Goal: Register for event/course

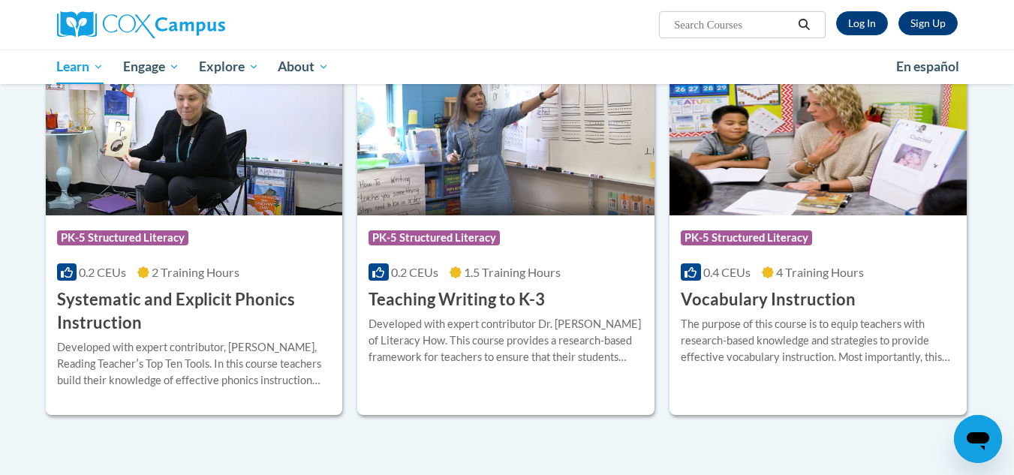
scroll to position [1642, 0]
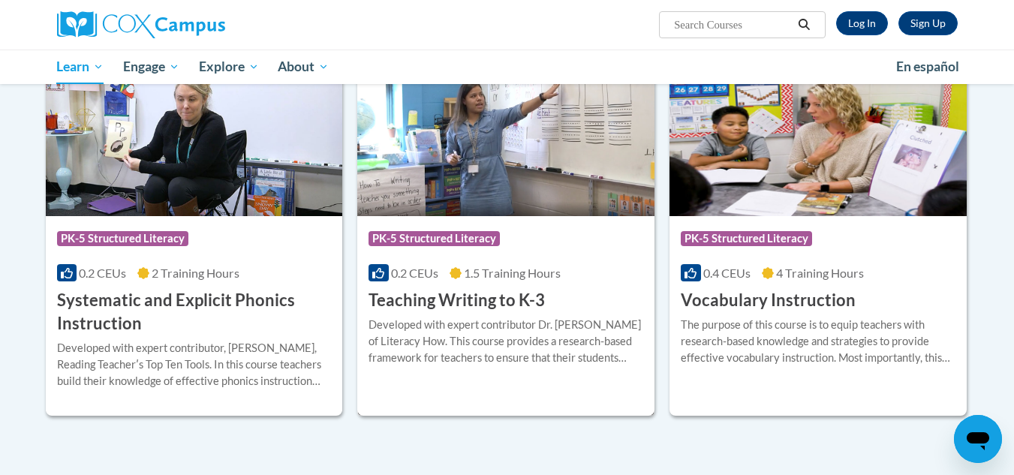
click at [546, 158] on img at bounding box center [505, 139] width 297 height 153
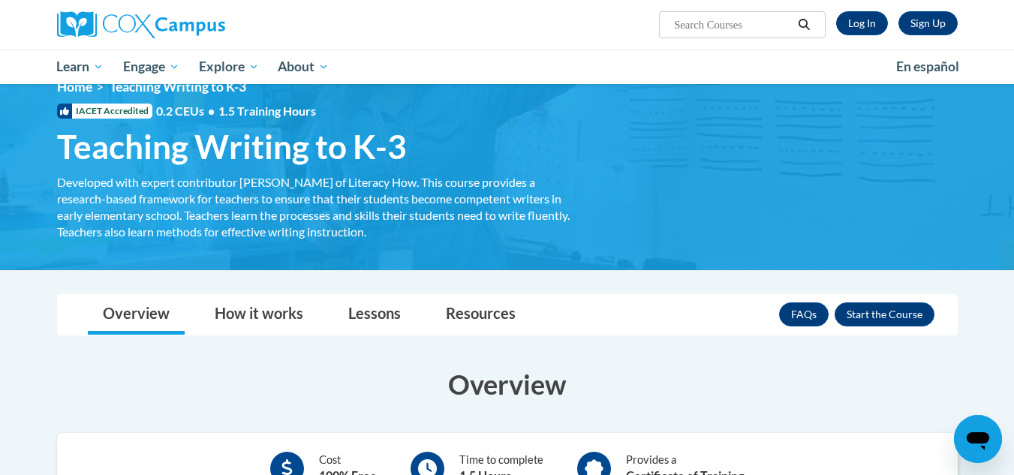
scroll to position [27, 0]
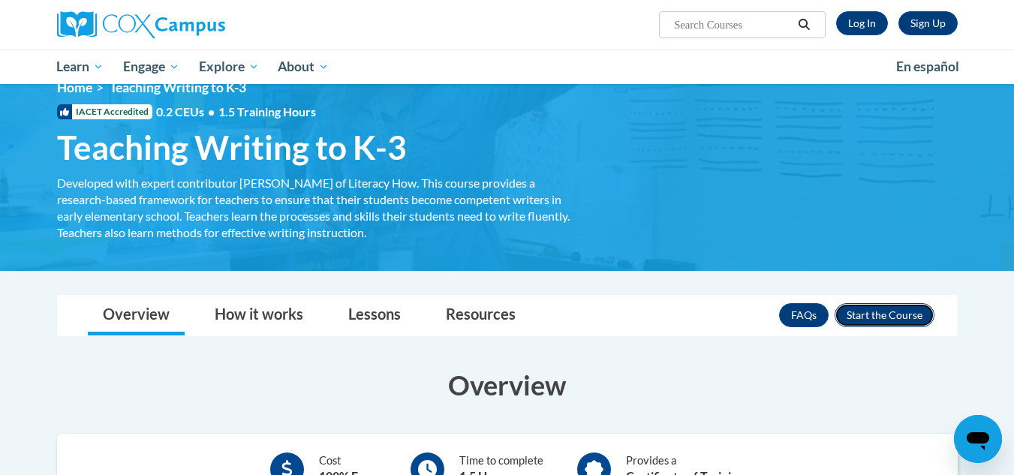
click at [864, 310] on button "Enroll" at bounding box center [884, 315] width 100 height 24
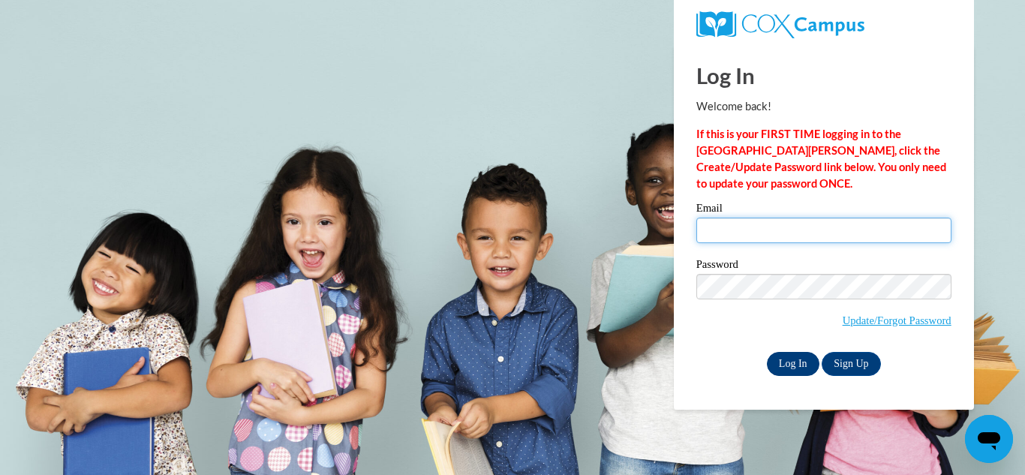
type input "grafsa@wauwatosa.k12.wi.us"
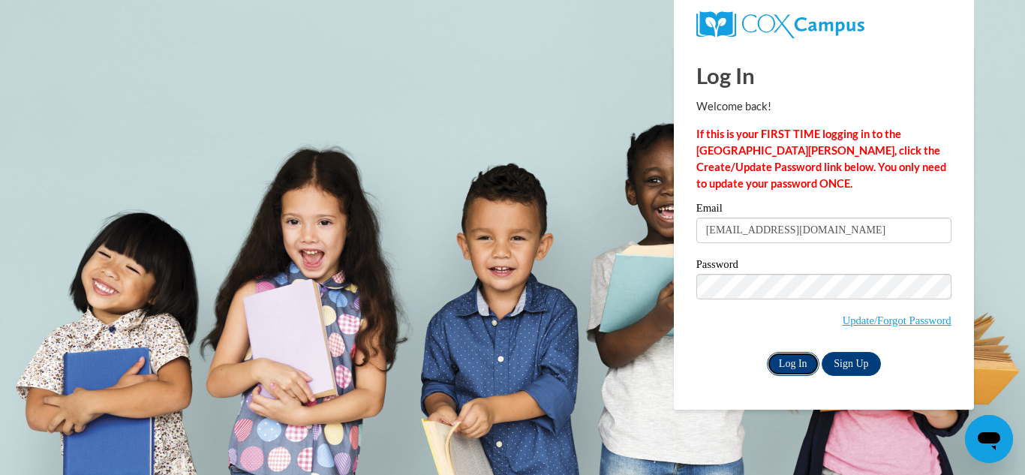
click at [782, 368] on input "Log In" at bounding box center [793, 364] width 53 height 24
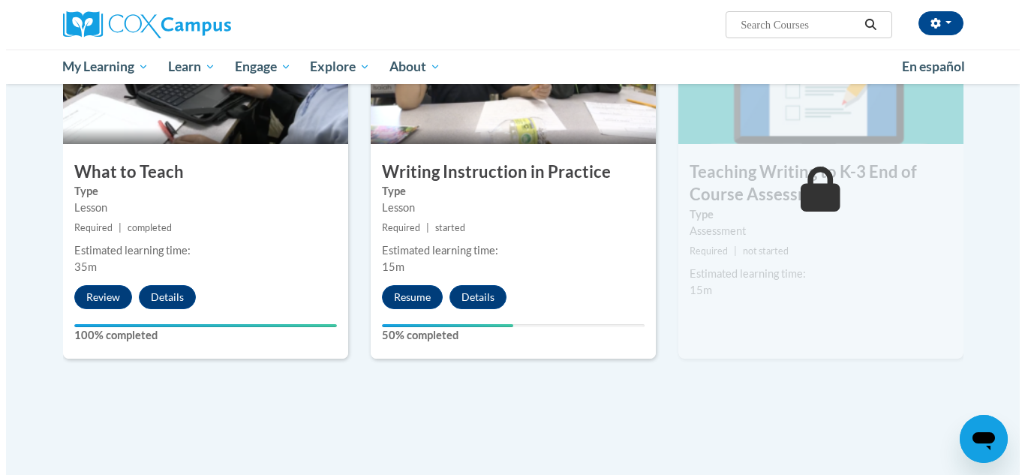
scroll to position [882, 0]
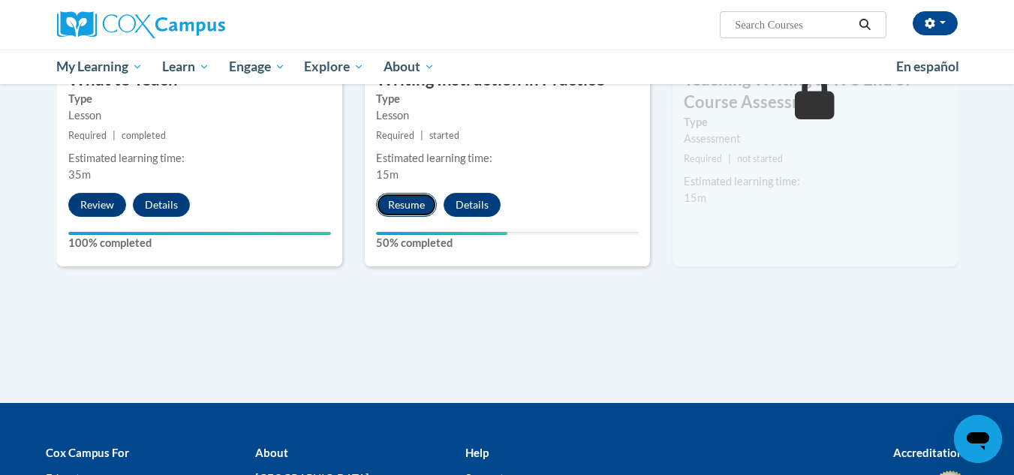
click at [415, 201] on button "Resume" at bounding box center [406, 205] width 61 height 24
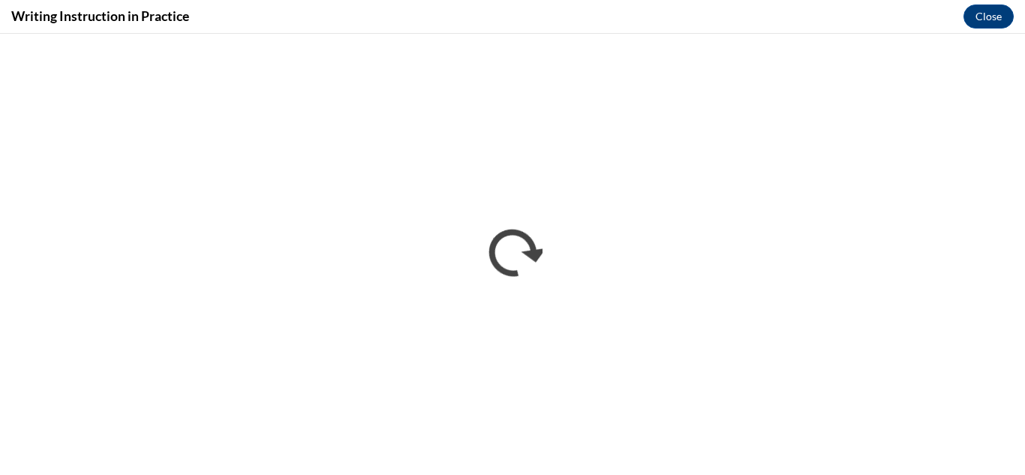
scroll to position [0, 0]
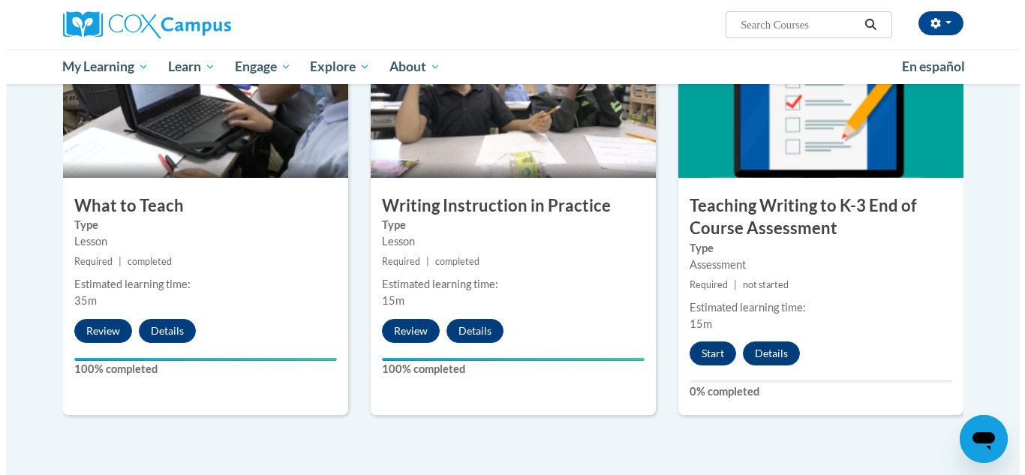
scroll to position [756, 0]
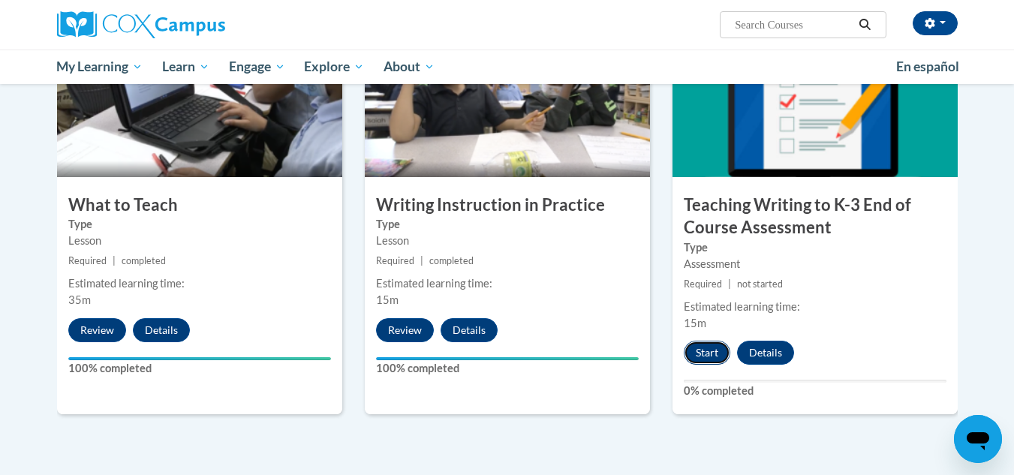
click at [699, 348] on button "Start" at bounding box center [707, 353] width 47 height 24
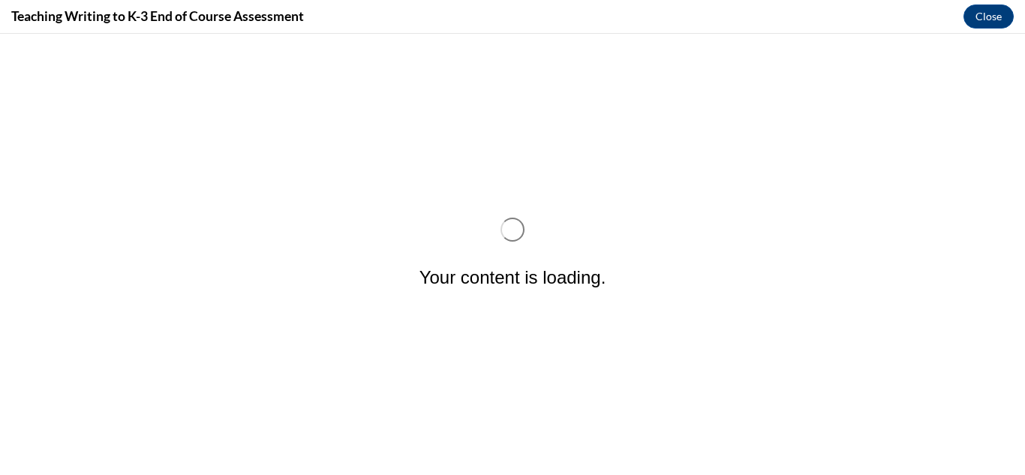
scroll to position [0, 0]
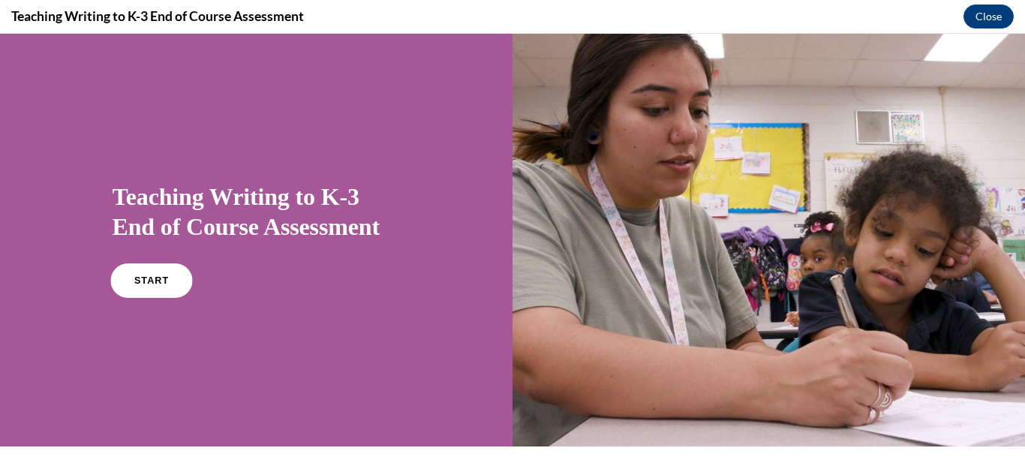
click at [164, 287] on link "START" at bounding box center [151, 280] width 82 height 35
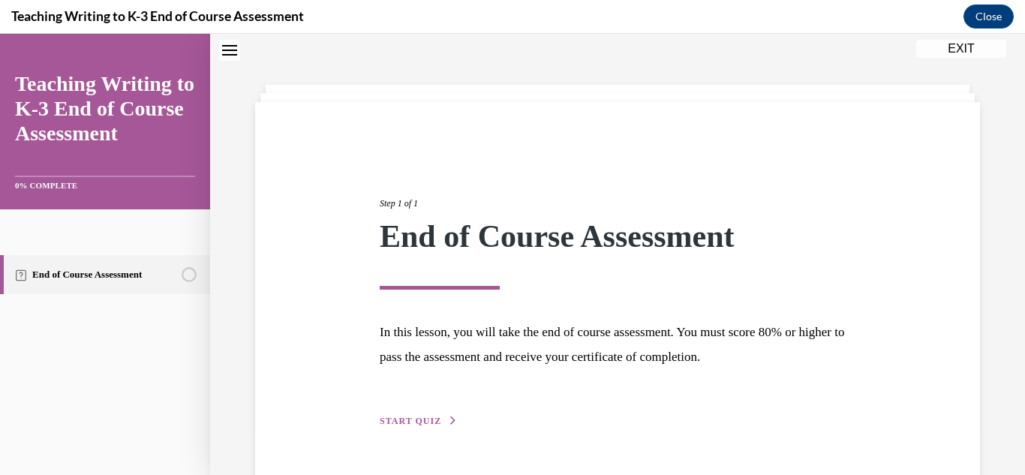
scroll to position [91, 0]
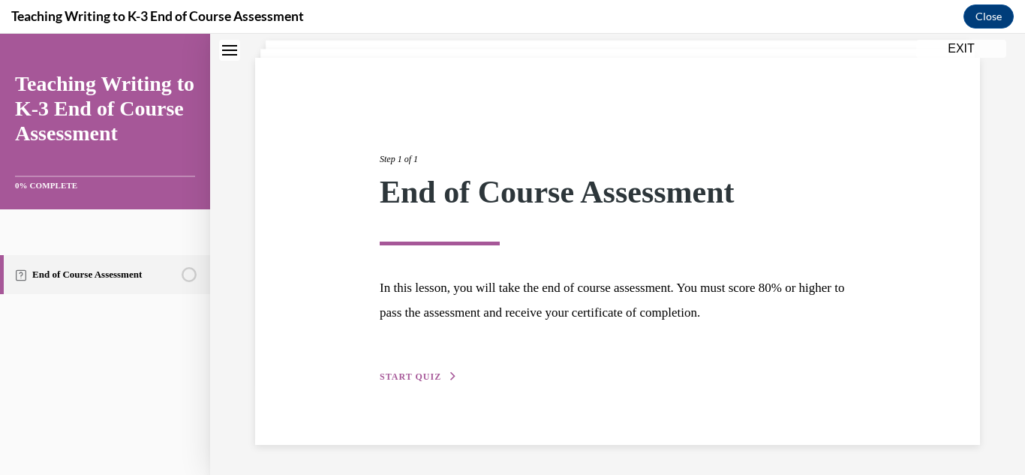
click at [405, 365] on div "Step 1 of 1 End of Course Assessment In this lesson, you will take the end of c…" at bounding box center [617, 251] width 498 height 267
click at [404, 376] on span "START QUIZ" at bounding box center [411, 376] width 62 height 11
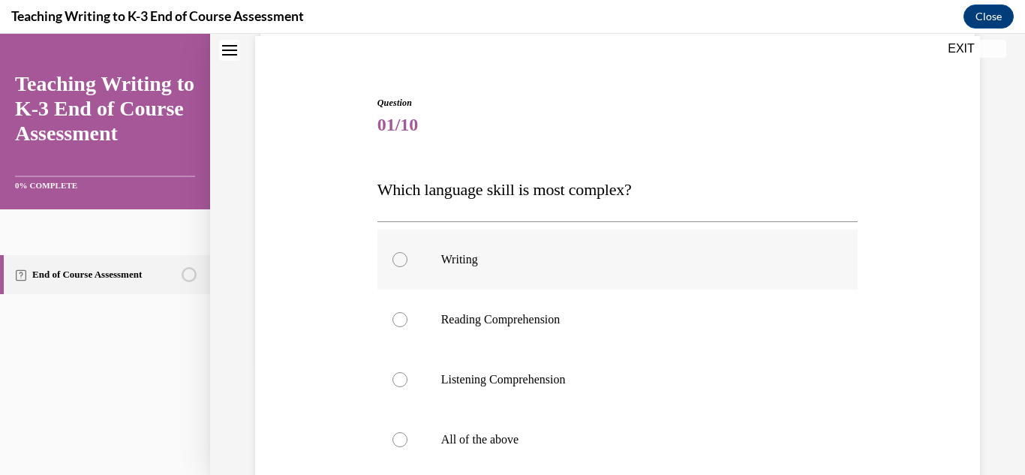
scroll to position [156, 0]
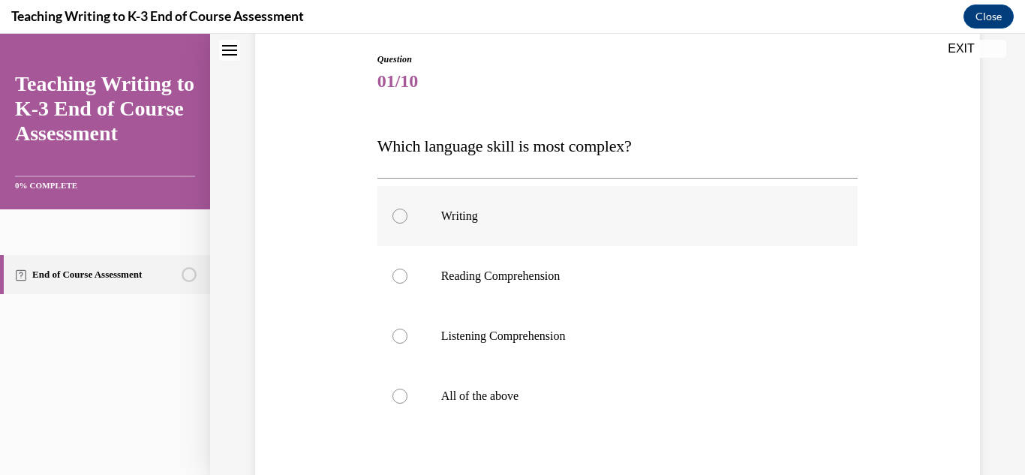
click at [404, 221] on label "Writing" at bounding box center [617, 216] width 481 height 60
click at [404, 221] on input "Writing" at bounding box center [399, 216] width 15 height 15
radio input "true"
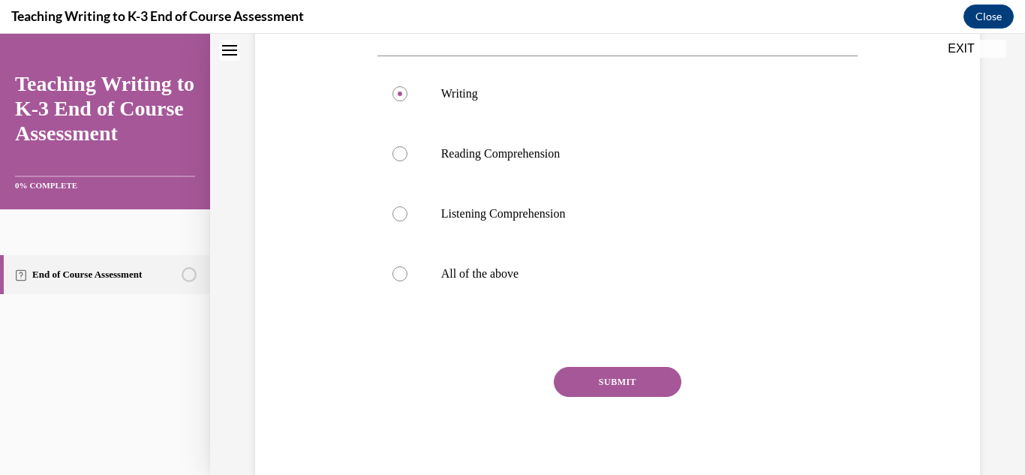
click at [582, 387] on button "SUBMIT" at bounding box center [618, 382] width 128 height 30
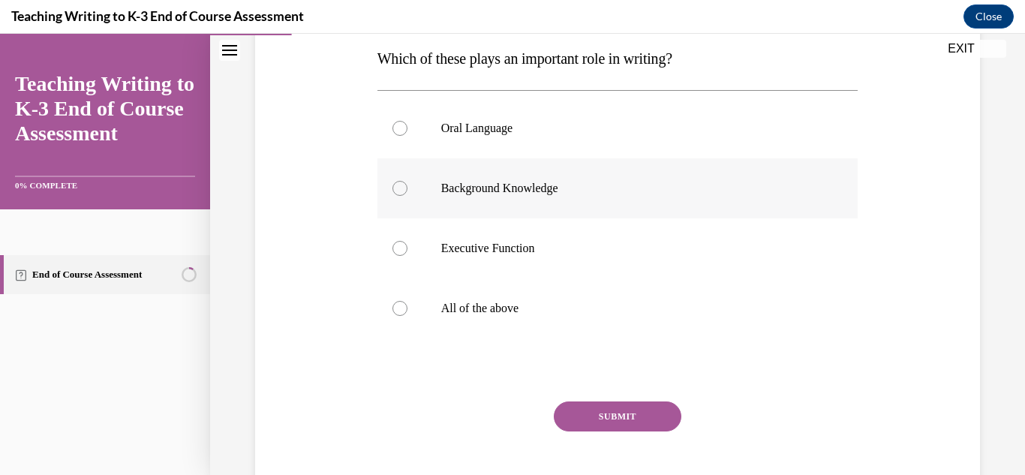
scroll to position [257, 0]
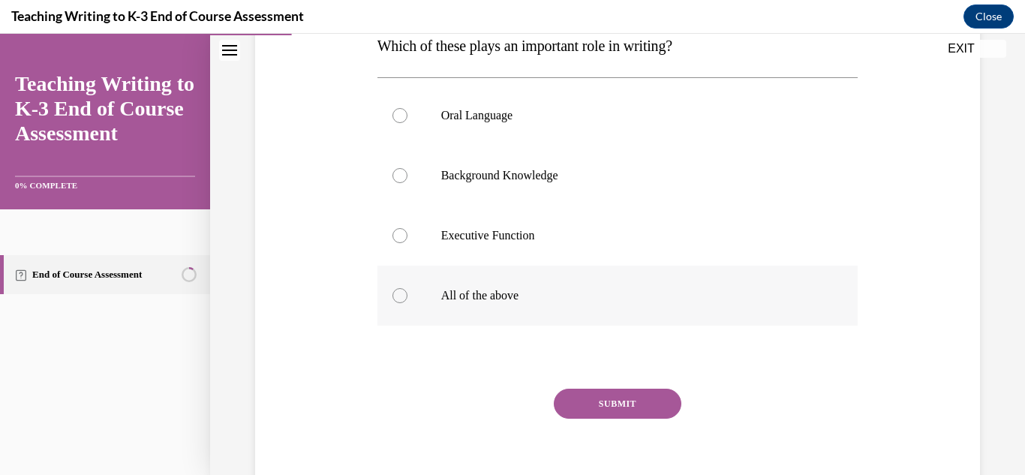
click at [392, 300] on div at bounding box center [399, 295] width 15 height 15
click at [392, 300] on input "All of the above" at bounding box center [399, 295] width 15 height 15
radio input "true"
click at [570, 403] on button "SUBMIT" at bounding box center [618, 404] width 128 height 30
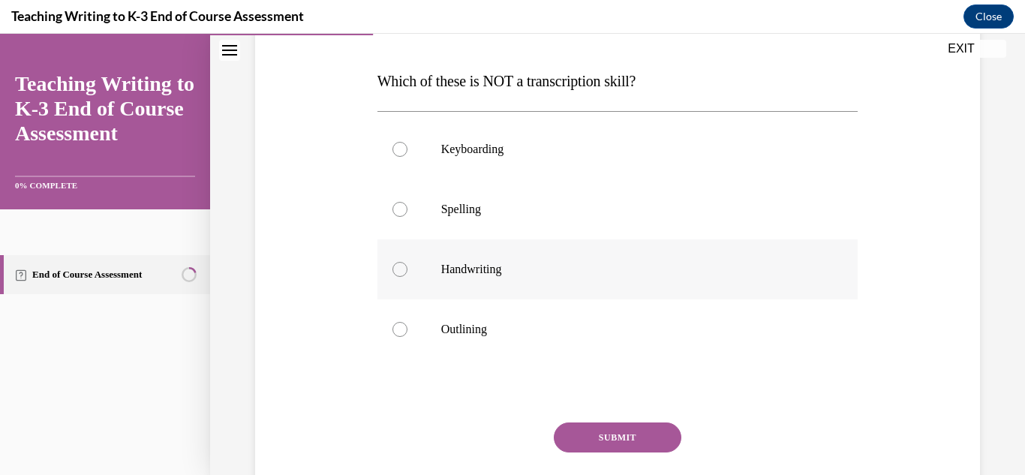
scroll to position [221, 0]
click at [400, 149] on div at bounding box center [399, 148] width 15 height 15
click at [400, 149] on input "Keyboarding" at bounding box center [399, 148] width 15 height 15
radio input "true"
click at [610, 443] on button "SUBMIT" at bounding box center [618, 437] width 128 height 30
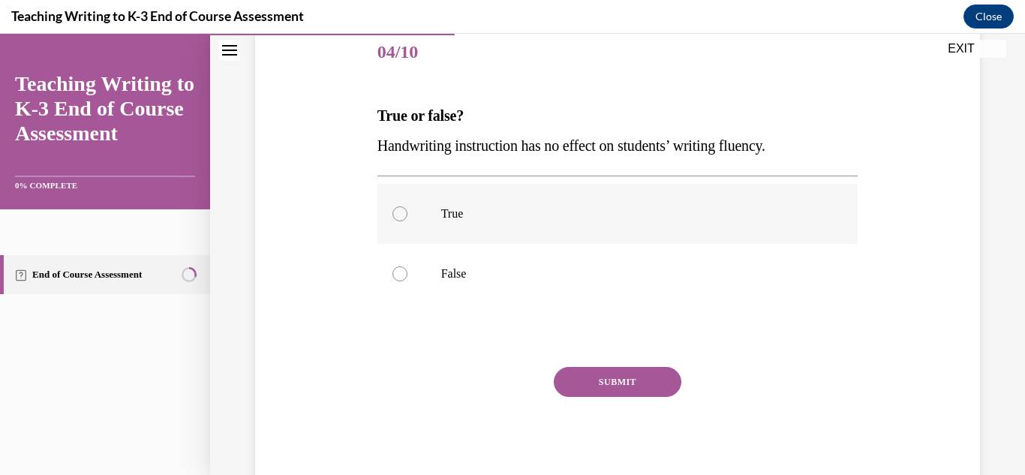
scroll to position [183, 0]
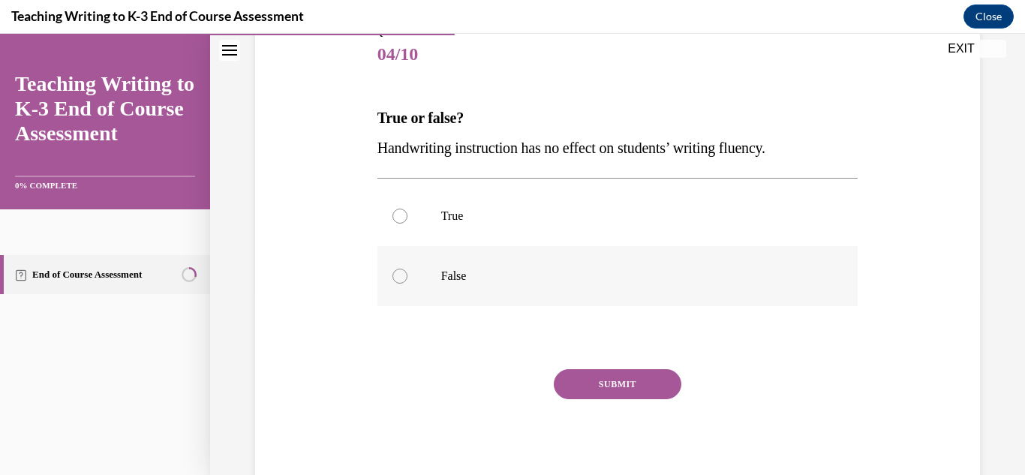
click at [401, 278] on div at bounding box center [399, 276] width 15 height 15
click at [401, 278] on input "False" at bounding box center [399, 276] width 15 height 15
radio input "true"
click at [608, 386] on button "SUBMIT" at bounding box center [618, 384] width 128 height 30
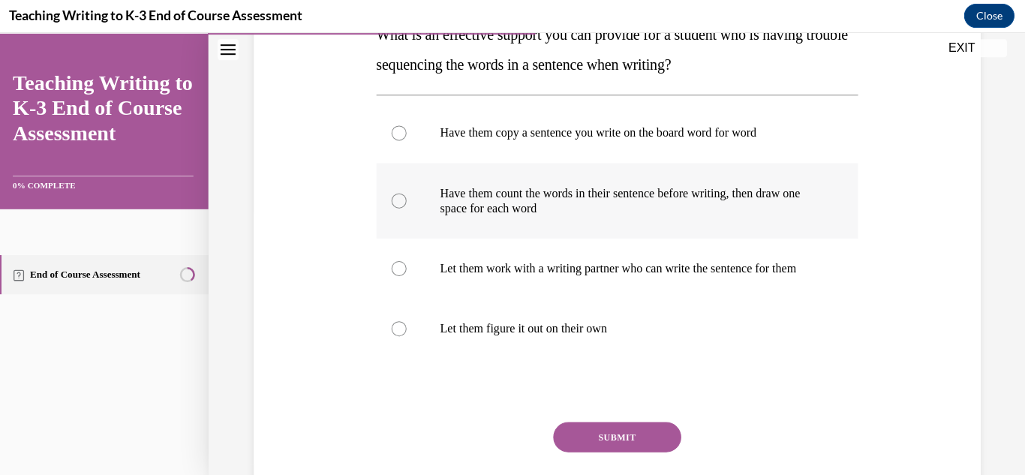
scroll to position [756, 0]
click at [398, 198] on div at bounding box center [399, 201] width 15 height 15
click at [398, 198] on input "Have them count the words in their sentence before writing, then draw one space…" at bounding box center [399, 201] width 15 height 15
radio input "true"
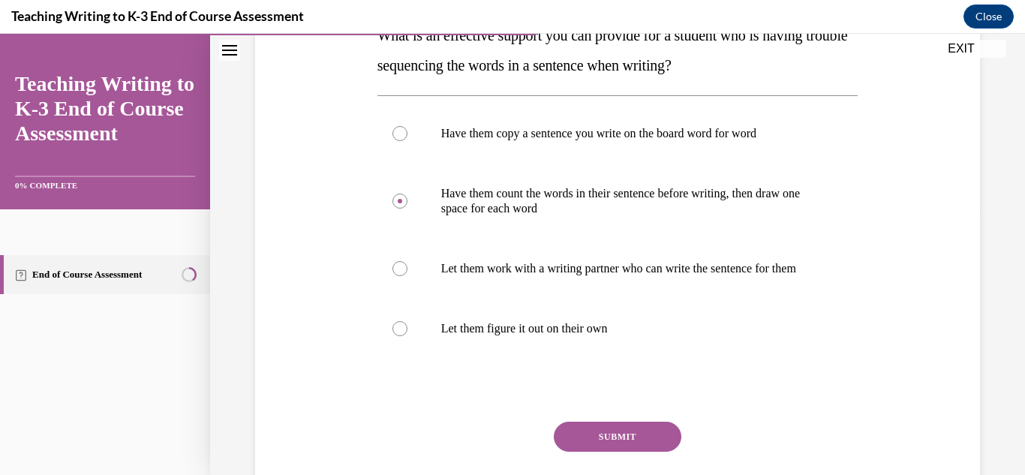
click at [611, 448] on button "SUBMIT" at bounding box center [618, 437] width 128 height 30
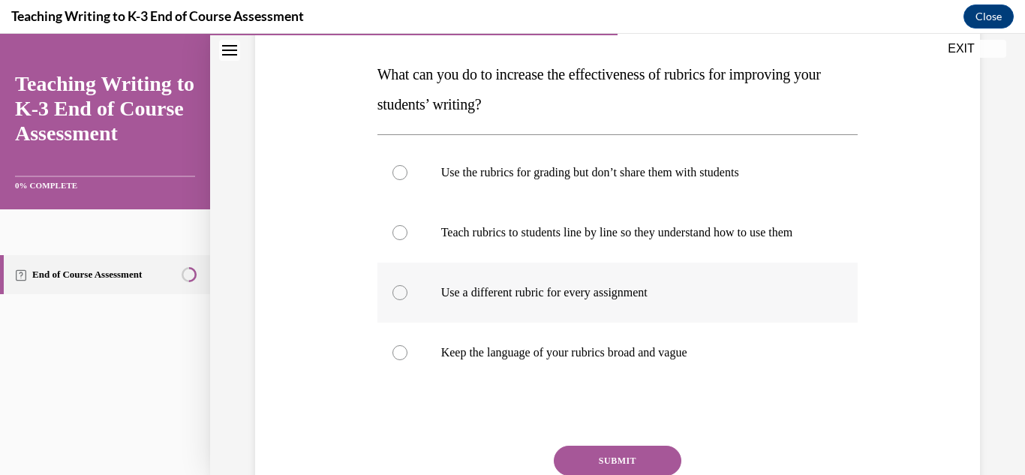
scroll to position [276, 0]
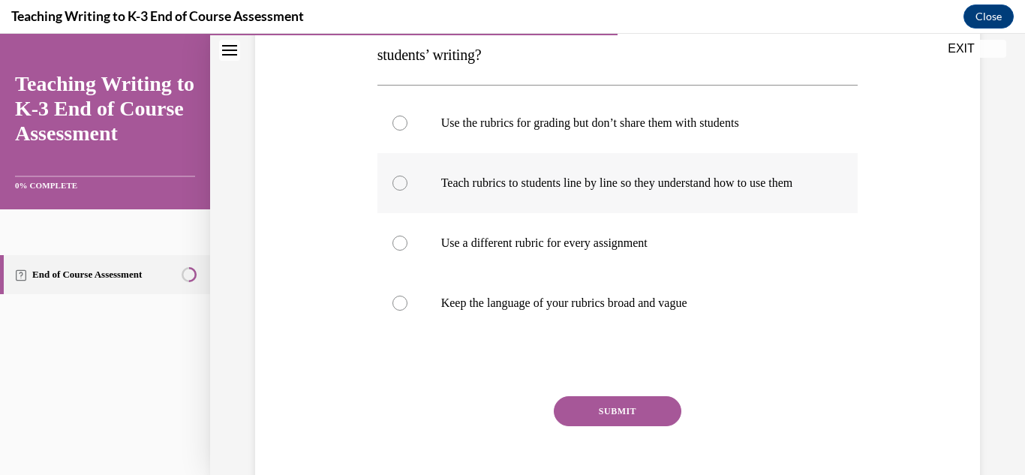
click at [399, 185] on div at bounding box center [399, 183] width 15 height 15
click at [399, 185] on input "Teach rubrics to students line by line so they understand how to use them" at bounding box center [399, 183] width 15 height 15
radio input "true"
click at [608, 416] on button "SUBMIT" at bounding box center [618, 411] width 128 height 30
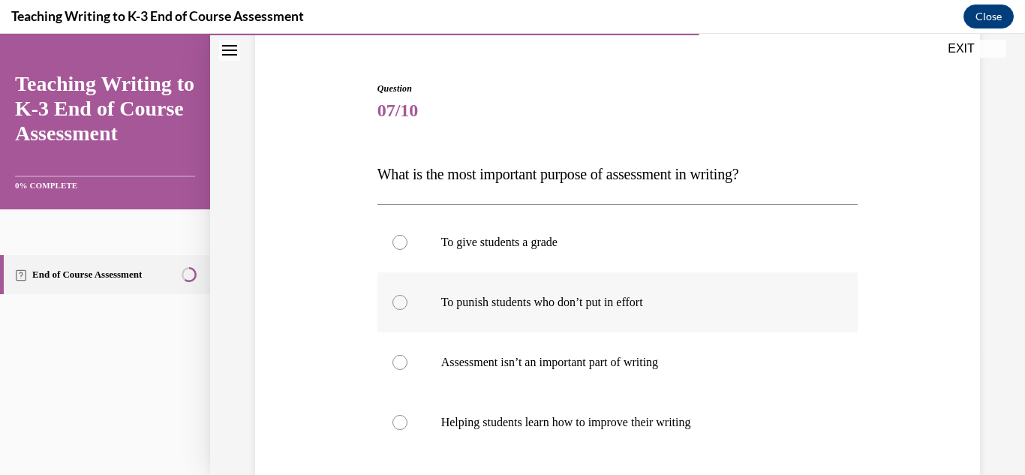
scroll to position [206, 0]
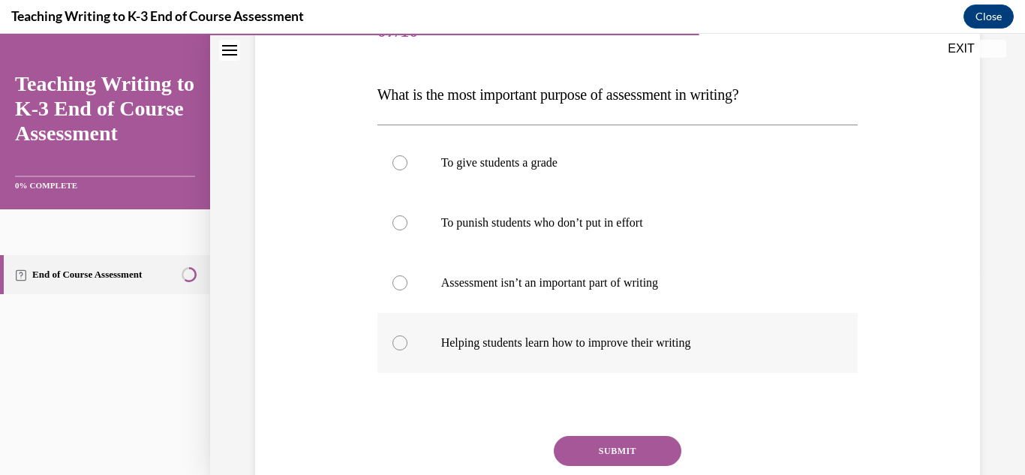
click at [403, 344] on div at bounding box center [399, 342] width 15 height 15
click at [403, 344] on input "Helping students learn how to improve their writing" at bounding box center [399, 342] width 15 height 15
radio input "true"
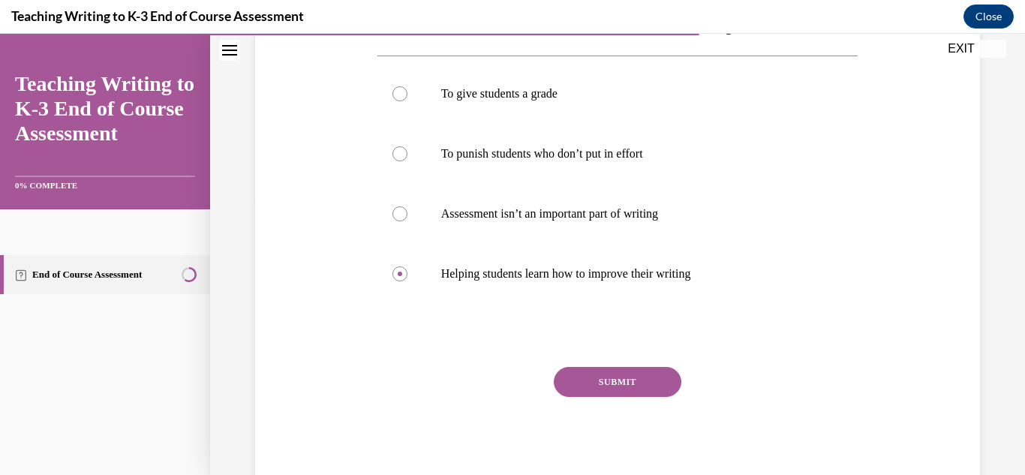
click at [620, 380] on button "SUBMIT" at bounding box center [618, 382] width 128 height 30
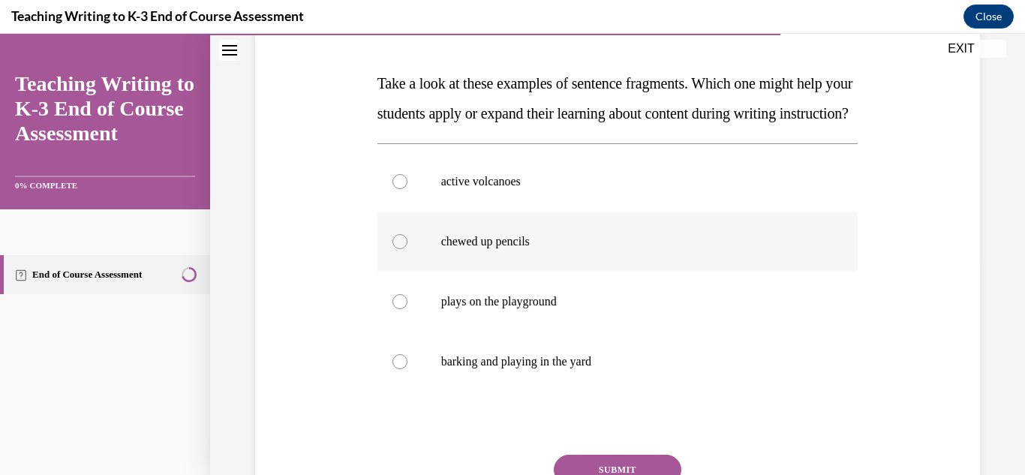
scroll to position [217, 0]
click at [396, 190] on div at bounding box center [399, 182] width 15 height 15
click at [396, 190] on input "active volcanoes" at bounding box center [399, 182] width 15 height 15
radio input "true"
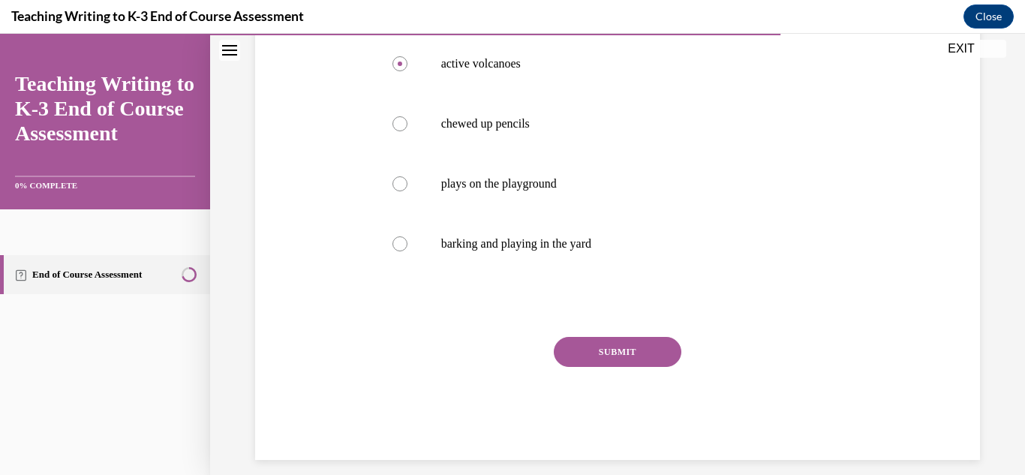
click at [628, 367] on button "SUBMIT" at bounding box center [618, 352] width 128 height 30
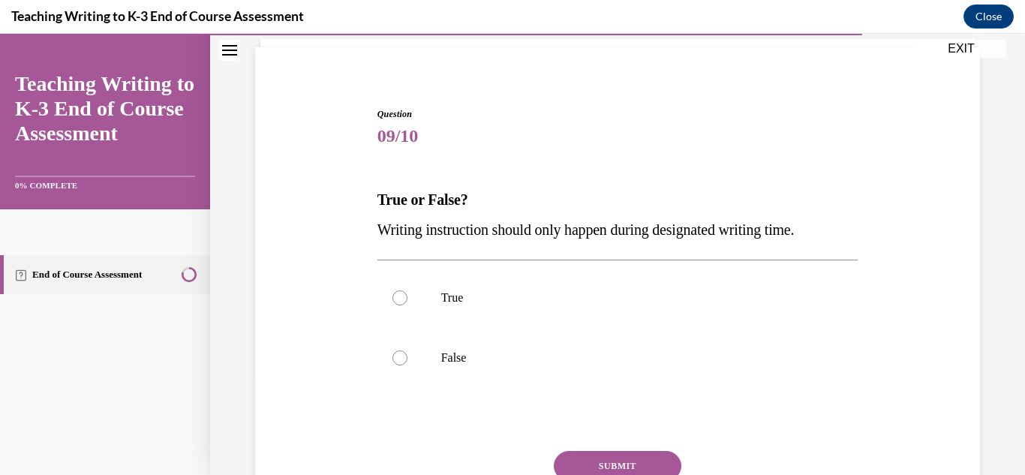
scroll to position [143, 0]
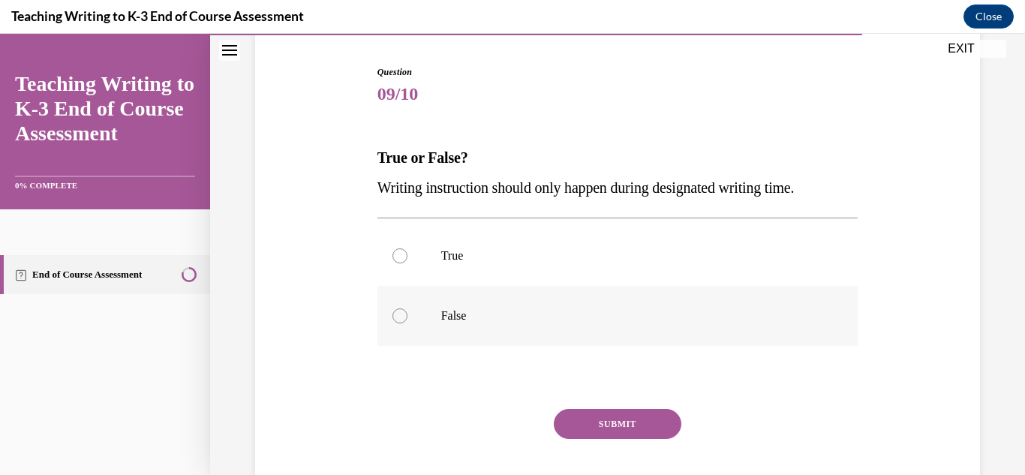
click at [418, 316] on label "False" at bounding box center [617, 316] width 481 height 60
click at [407, 316] on input "False" at bounding box center [399, 315] width 15 height 15
radio input "true"
click at [616, 422] on button "SUBMIT" at bounding box center [618, 424] width 128 height 30
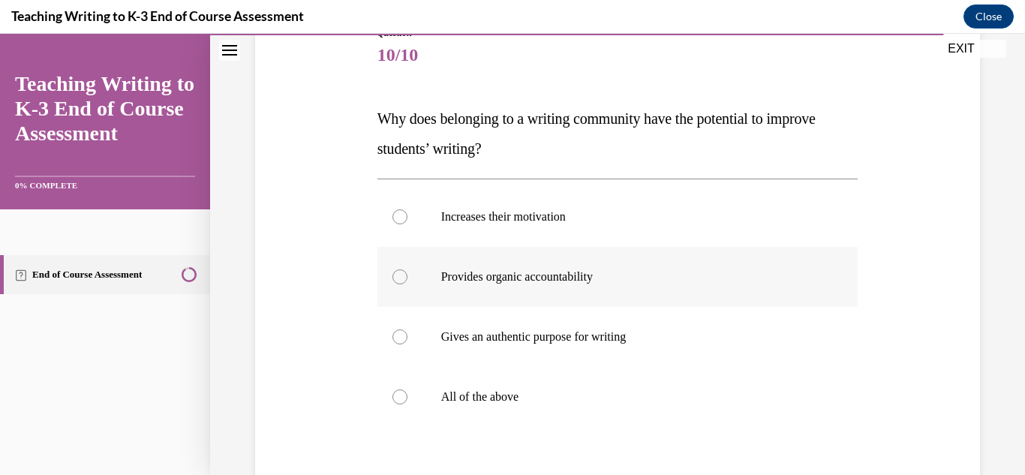
scroll to position [206, 0]
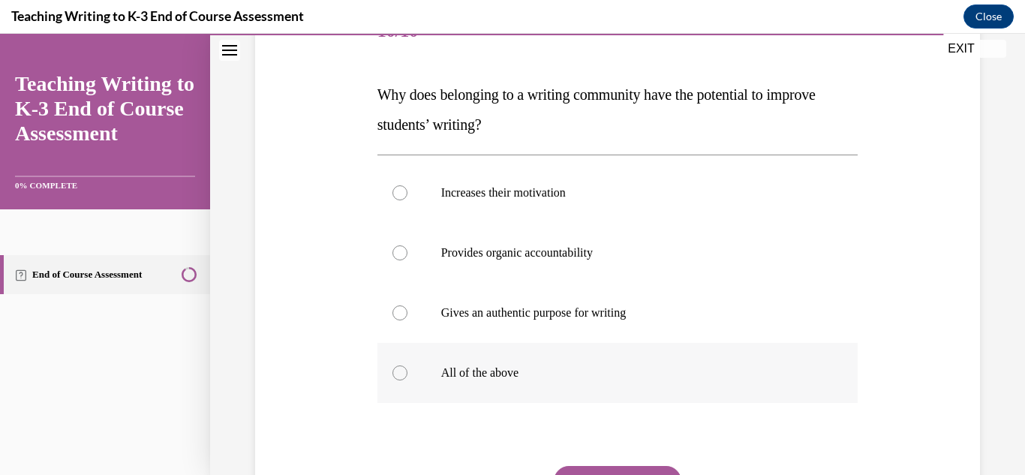
click at [392, 377] on div at bounding box center [399, 372] width 15 height 15
click at [392, 377] on input "All of the above" at bounding box center [399, 372] width 15 height 15
radio input "true"
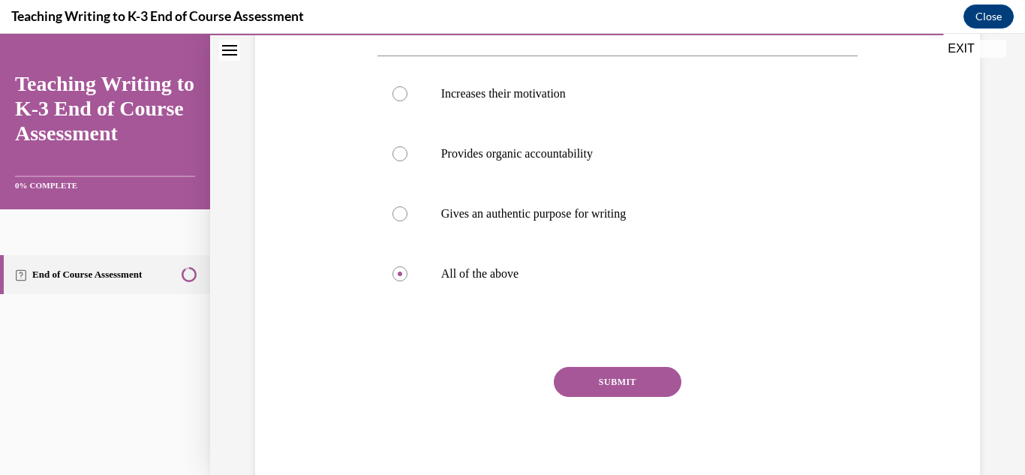
click at [605, 404] on div "SUBMIT NEXT" at bounding box center [617, 428] width 481 height 123
click at [598, 389] on button "SUBMIT" at bounding box center [618, 382] width 128 height 30
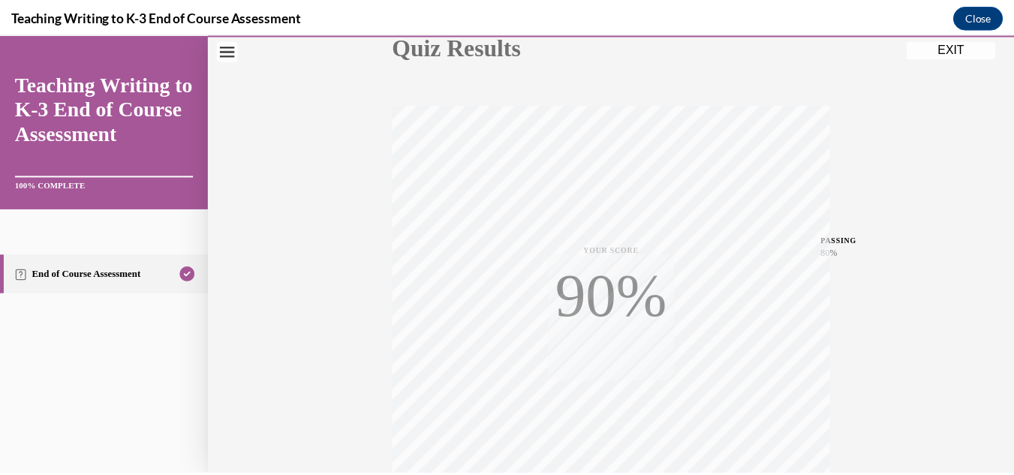
scroll to position [328, 0]
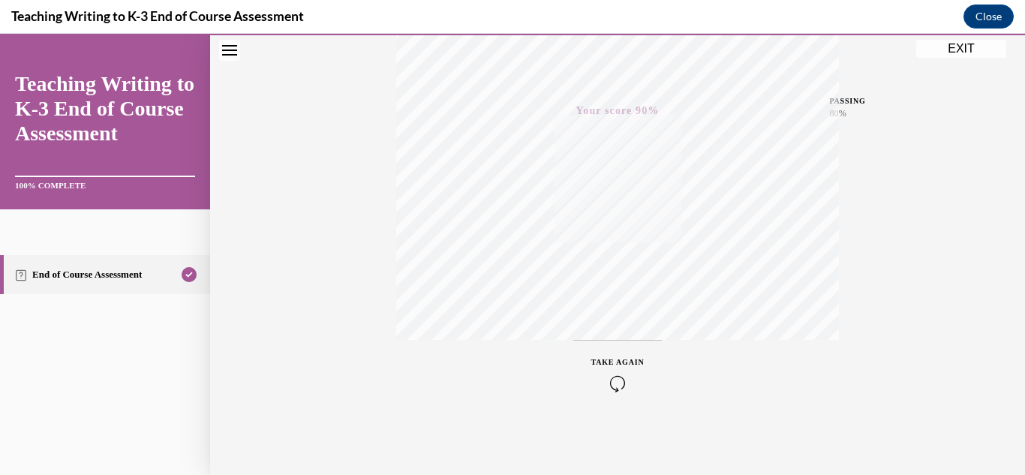
click at [944, 47] on button "EXIT" at bounding box center [961, 49] width 90 height 18
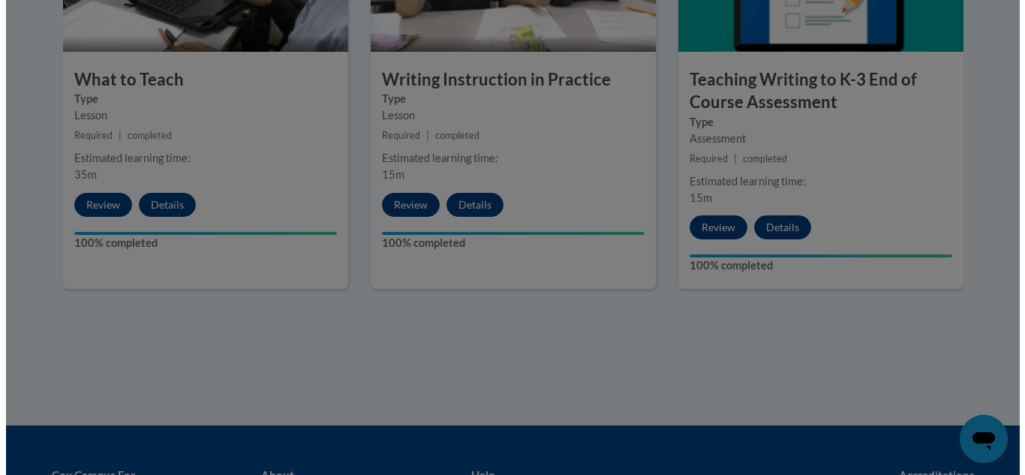
scroll to position [882, 0]
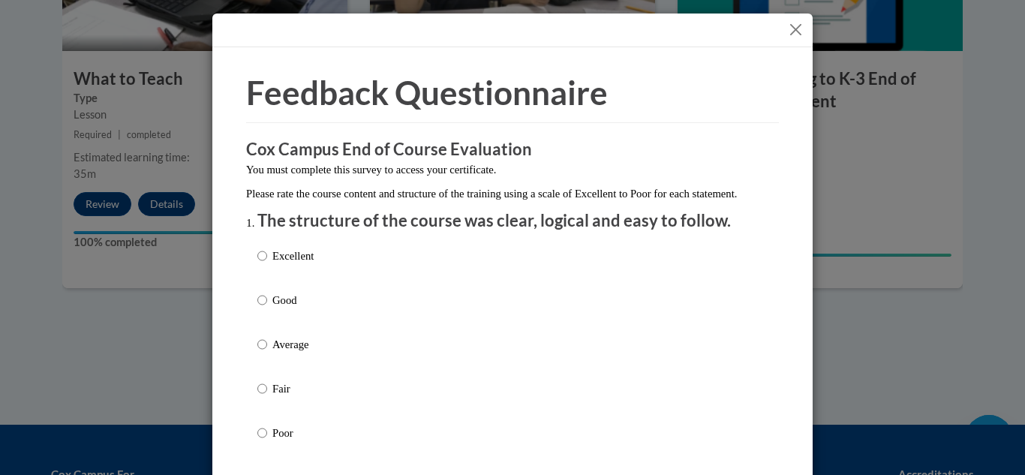
click at [262, 272] on label "Excellent" at bounding box center [285, 268] width 56 height 41
click at [262, 264] on input "Excellent" at bounding box center [262, 256] width 10 height 17
radio input "true"
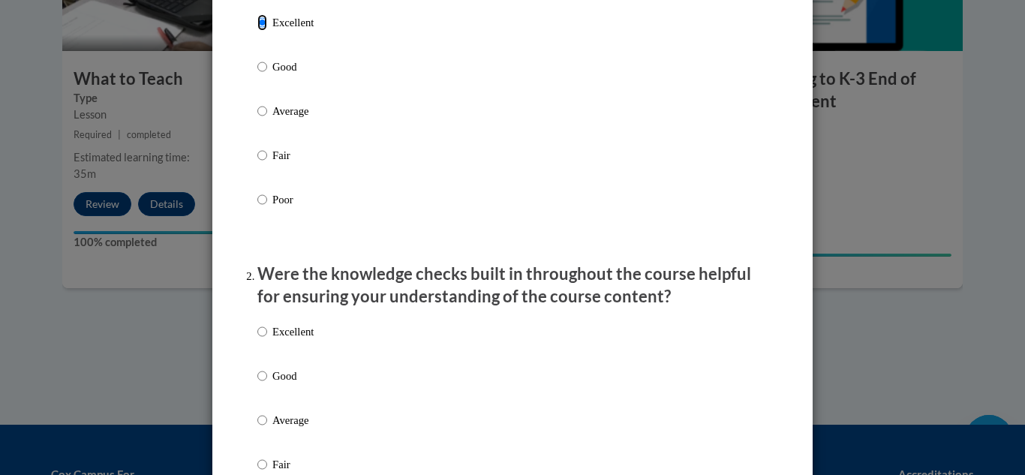
scroll to position [354, 0]
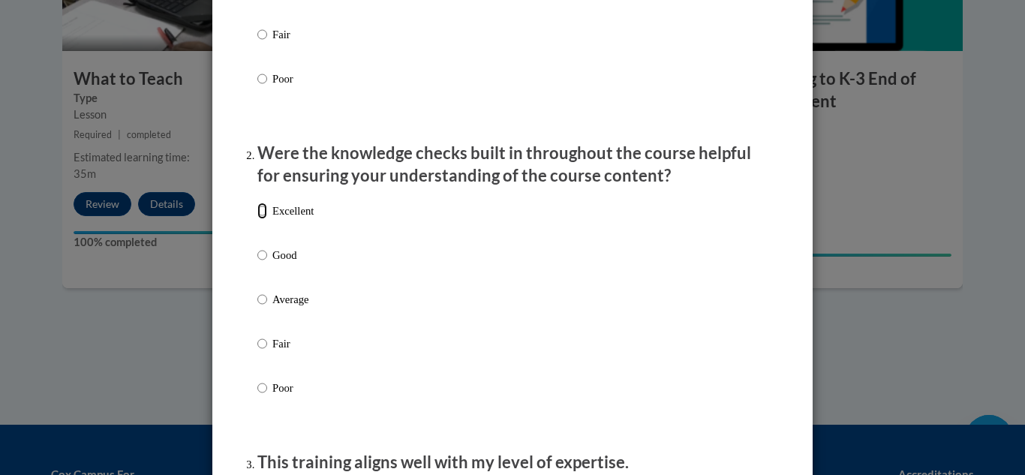
click at [257, 219] on input "Excellent" at bounding box center [262, 211] width 10 height 17
radio input "true"
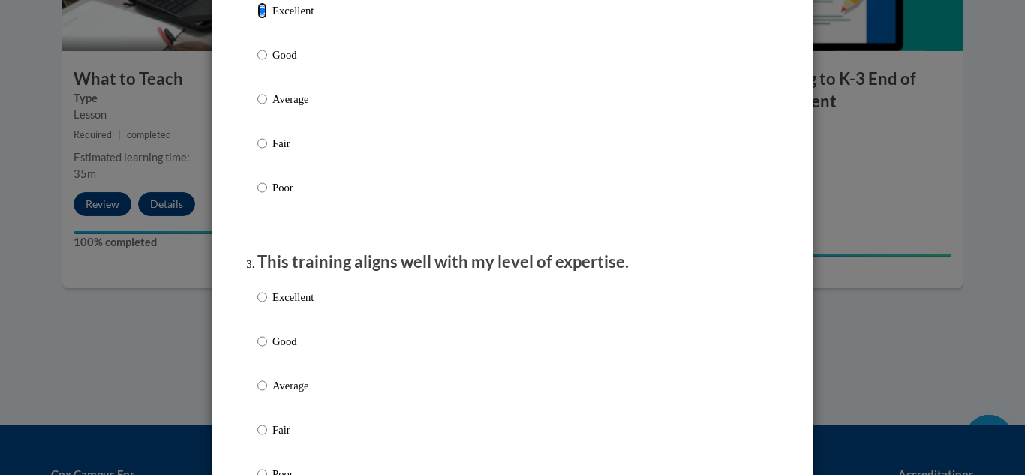
scroll to position [613, 0]
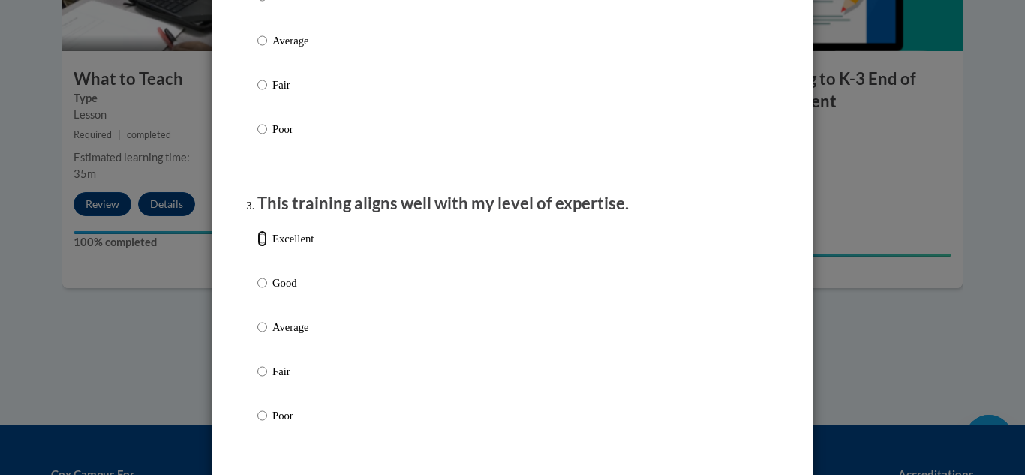
click at [260, 247] on input "Excellent" at bounding box center [262, 238] width 10 height 17
radio input "true"
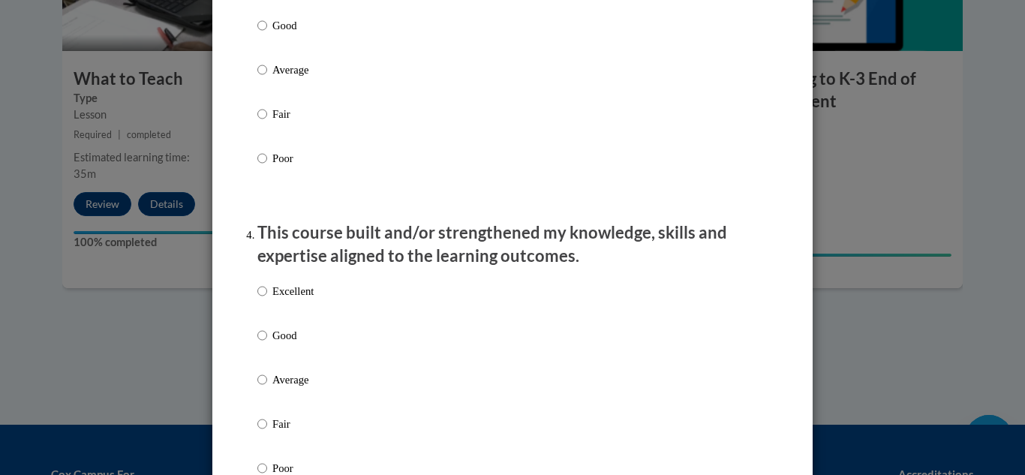
scroll to position [924, 0]
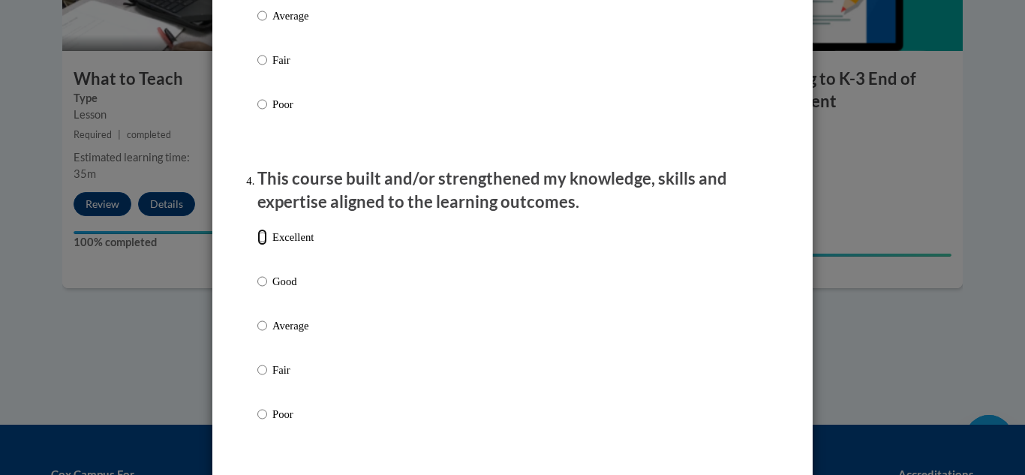
click at [257, 245] on input "Excellent" at bounding box center [262, 237] width 10 height 17
radio input "true"
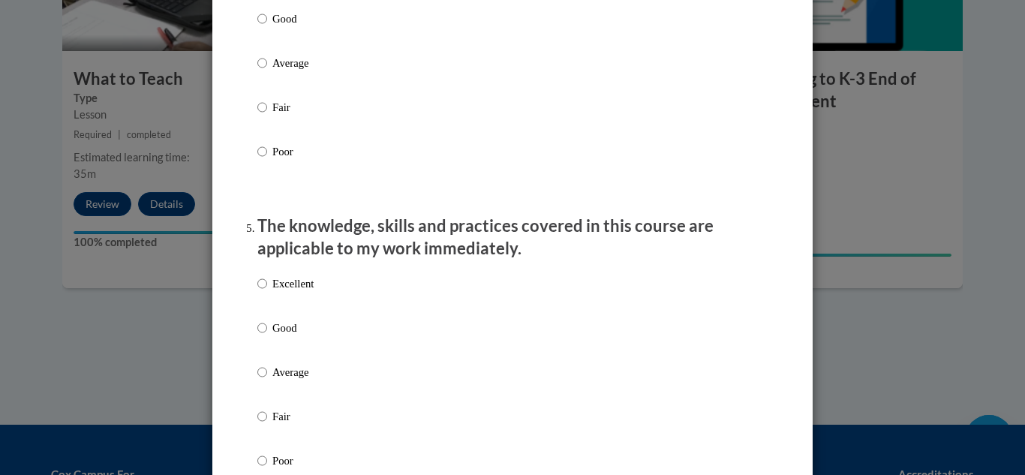
scroll to position [1249, 0]
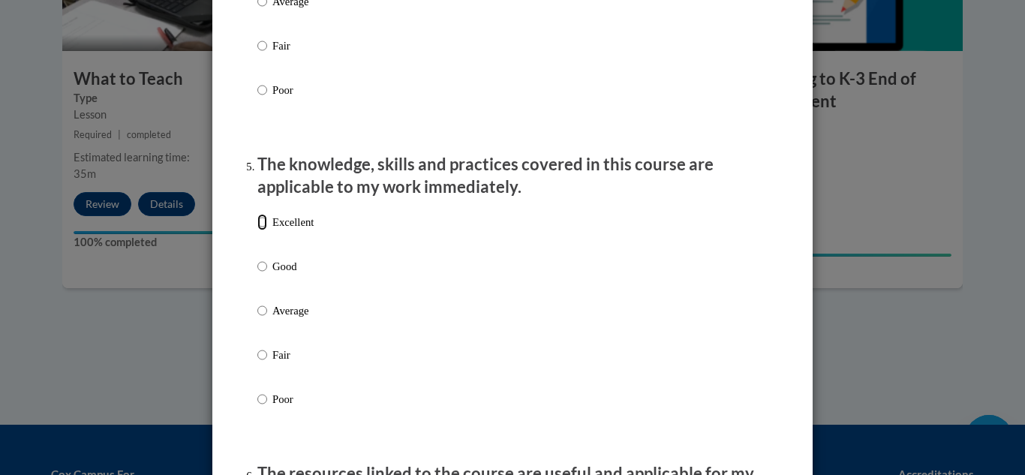
click at [259, 230] on input "Excellent" at bounding box center [262, 222] width 10 height 17
radio input "true"
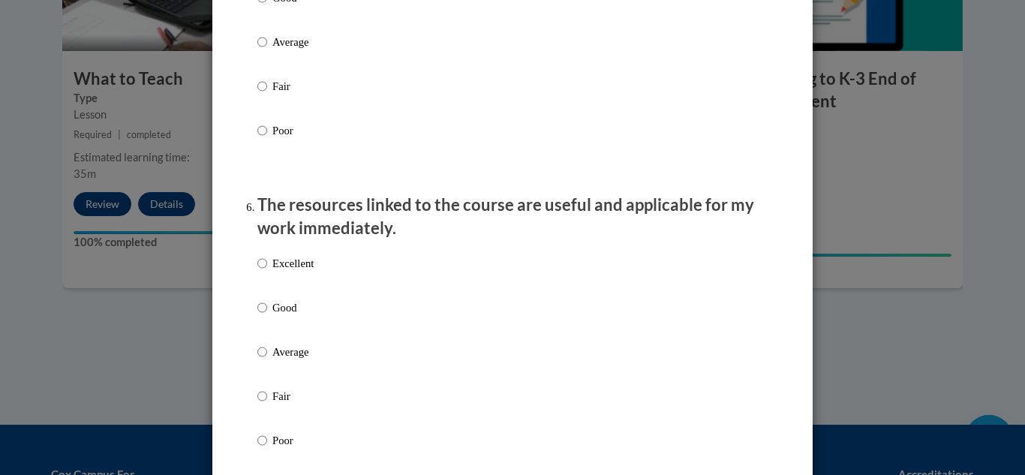
scroll to position [1609, 0]
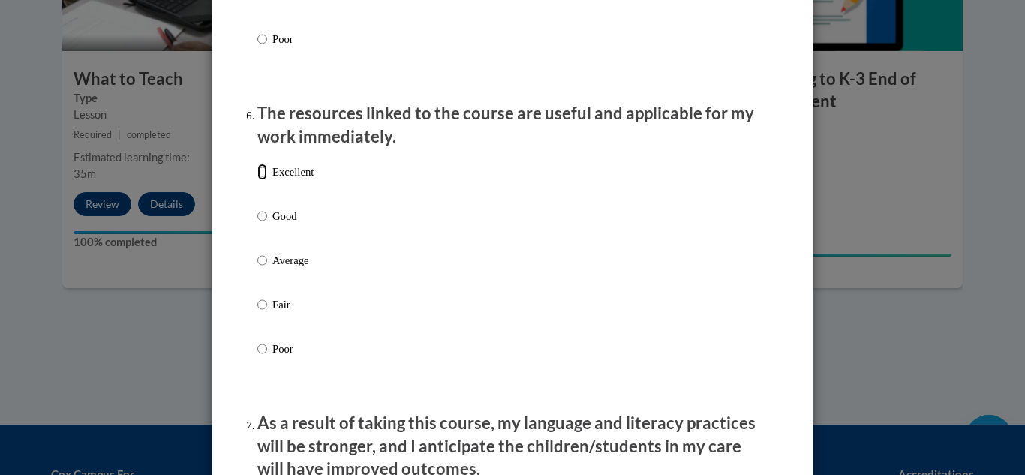
click at [258, 180] on input "Excellent" at bounding box center [262, 172] width 10 height 17
radio input "true"
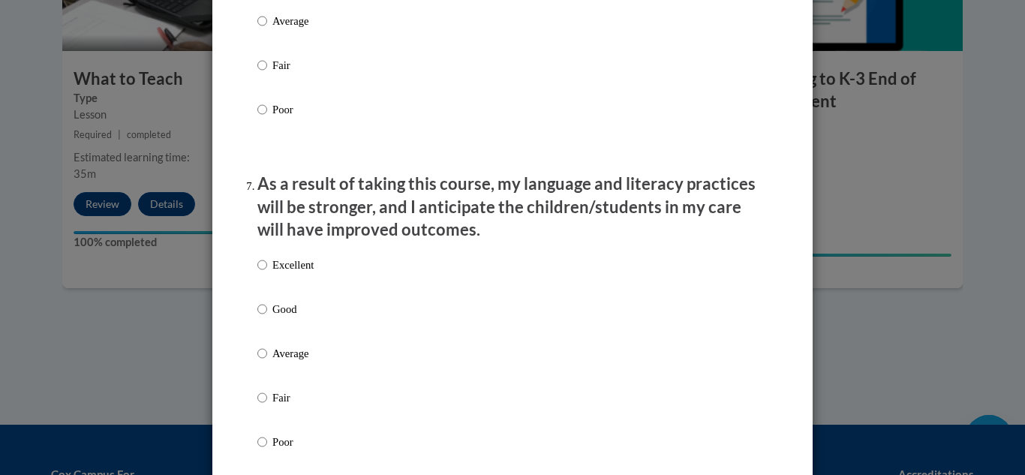
scroll to position [1910, 0]
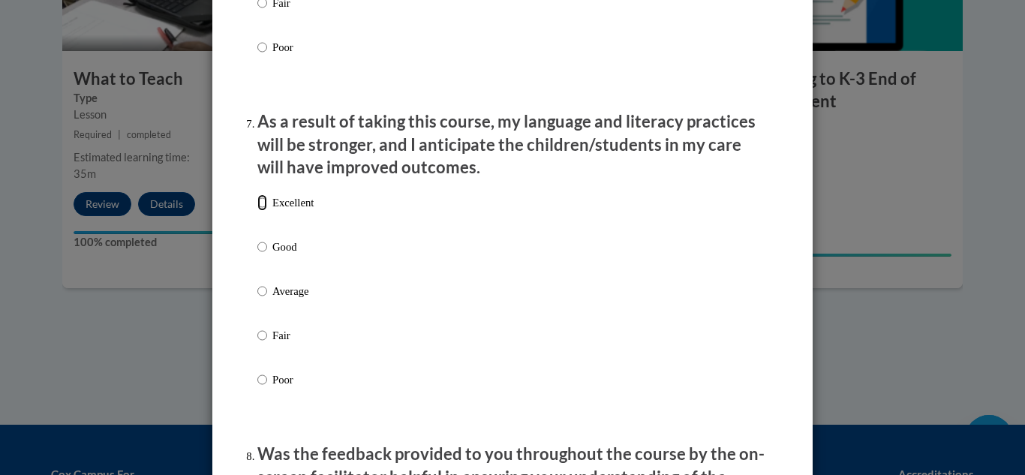
click at [257, 211] on input "Excellent" at bounding box center [262, 202] width 10 height 17
radio input "true"
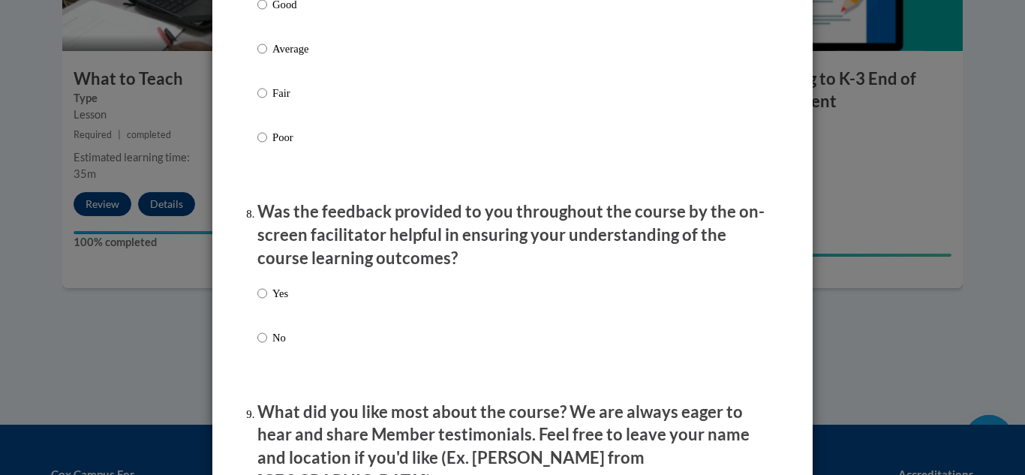
scroll to position [2643, 0]
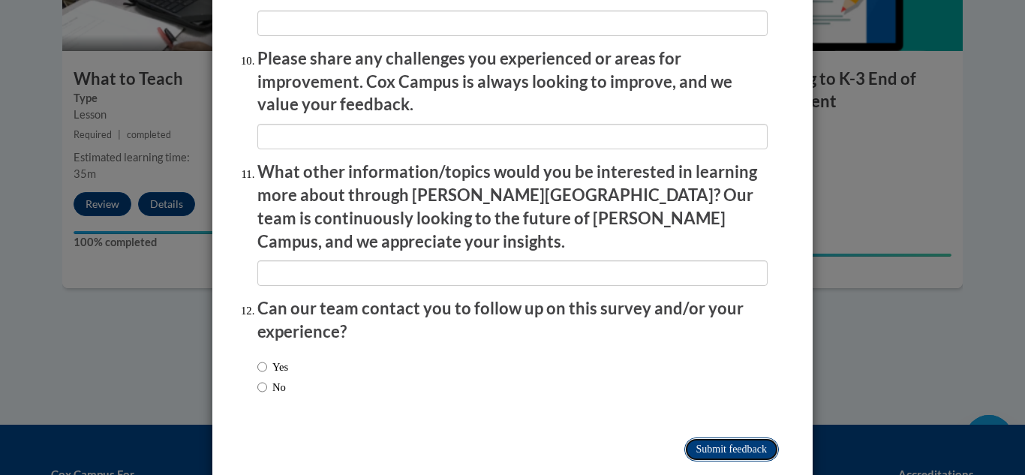
click at [697, 437] on input "Submit feedback" at bounding box center [731, 449] width 95 height 24
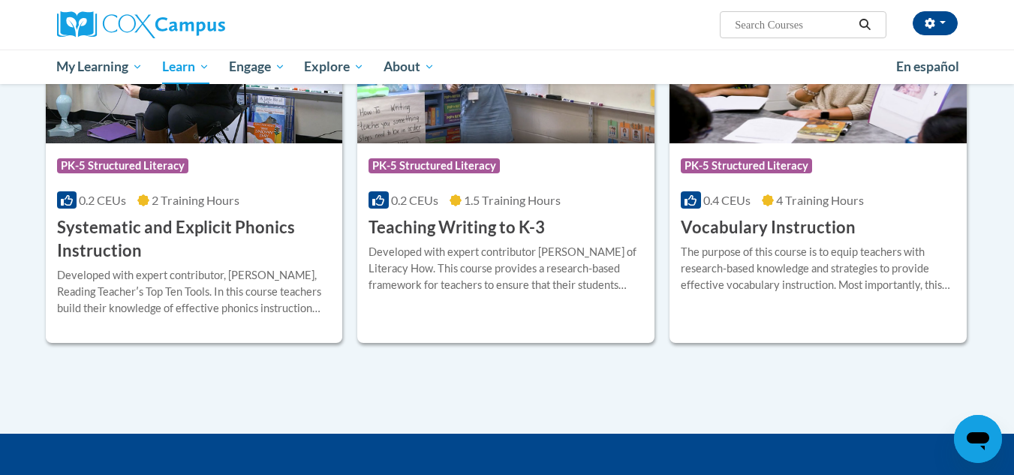
scroll to position [1615, 0]
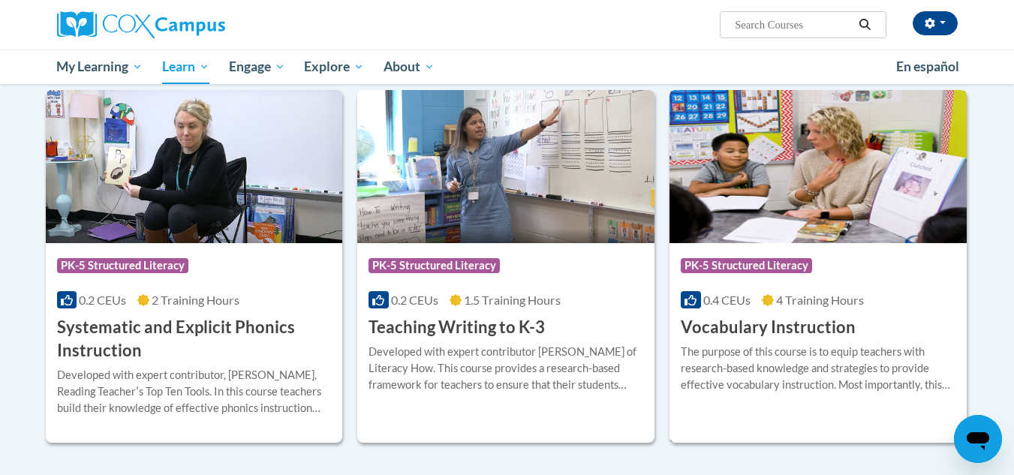
click at [771, 184] on img at bounding box center [817, 166] width 297 height 153
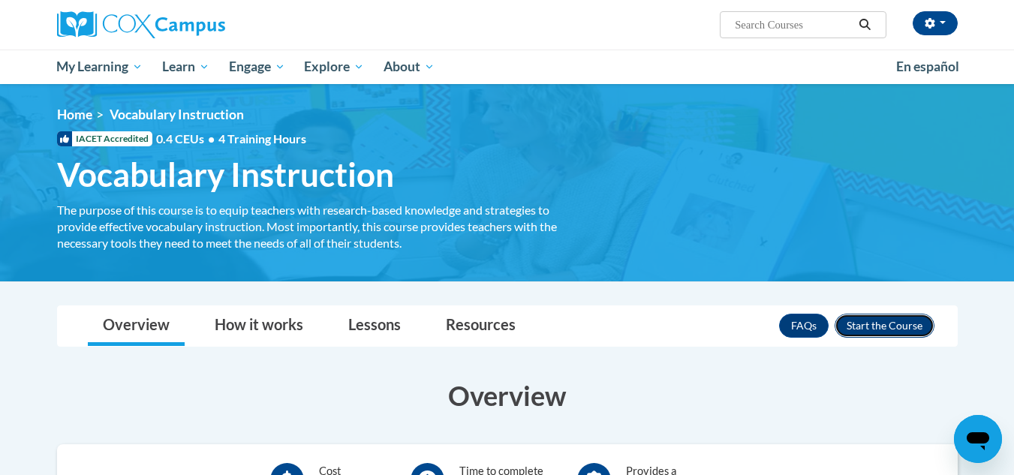
click at [857, 330] on button "Enroll" at bounding box center [884, 326] width 100 height 24
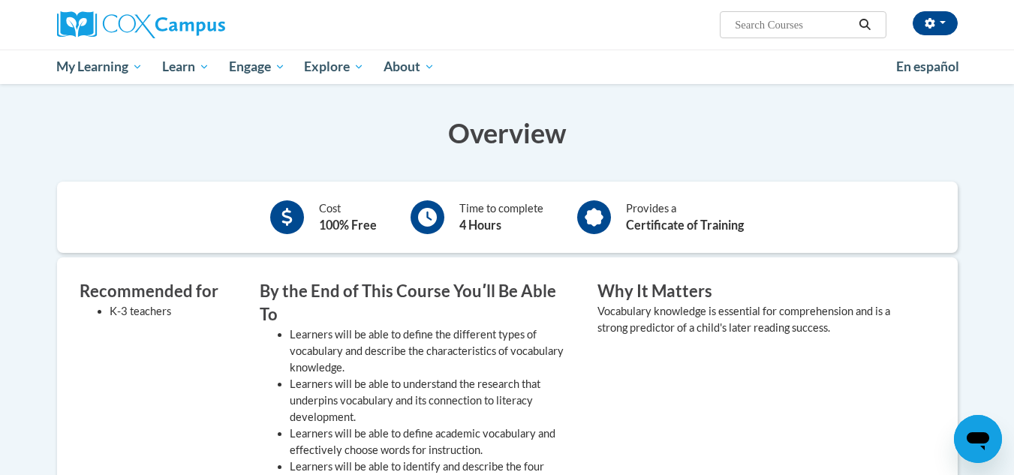
scroll to position [73, 0]
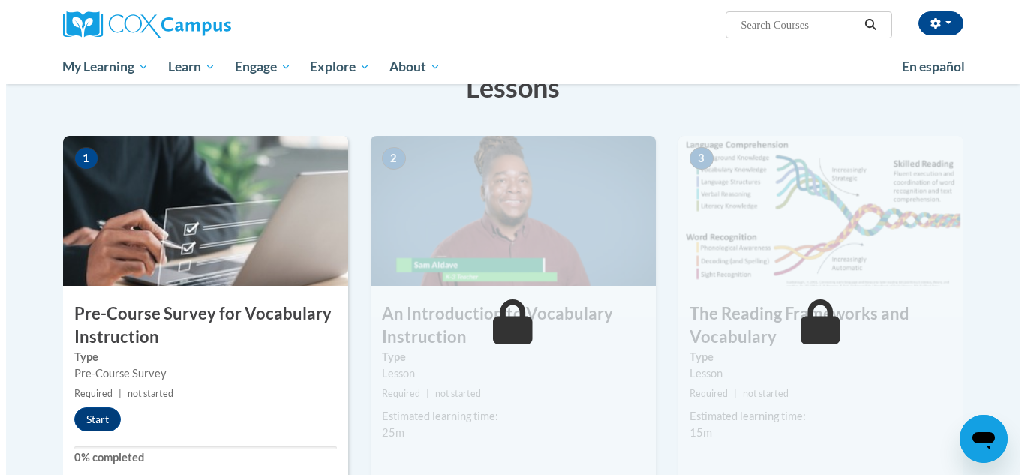
scroll to position [323, 0]
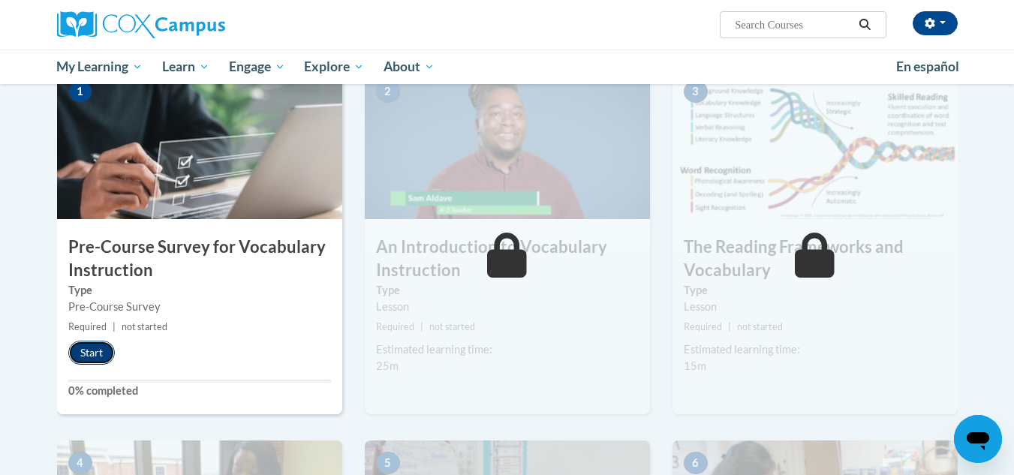
click at [87, 346] on button "Start" at bounding box center [91, 353] width 47 height 24
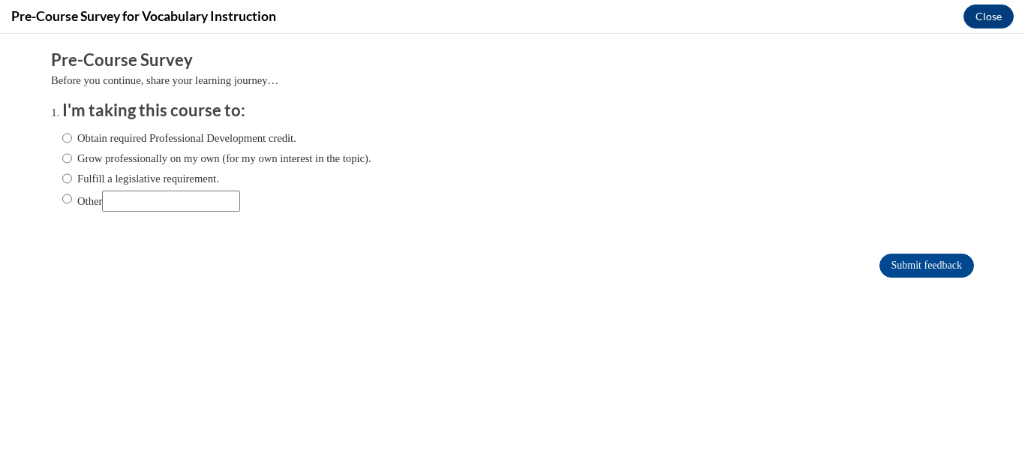
scroll to position [0, 0]
click at [62, 140] on input "Obtain required Professional Development credit." at bounding box center [67, 138] width 10 height 17
radio input "true"
click at [916, 272] on input "Submit feedback" at bounding box center [926, 266] width 95 height 24
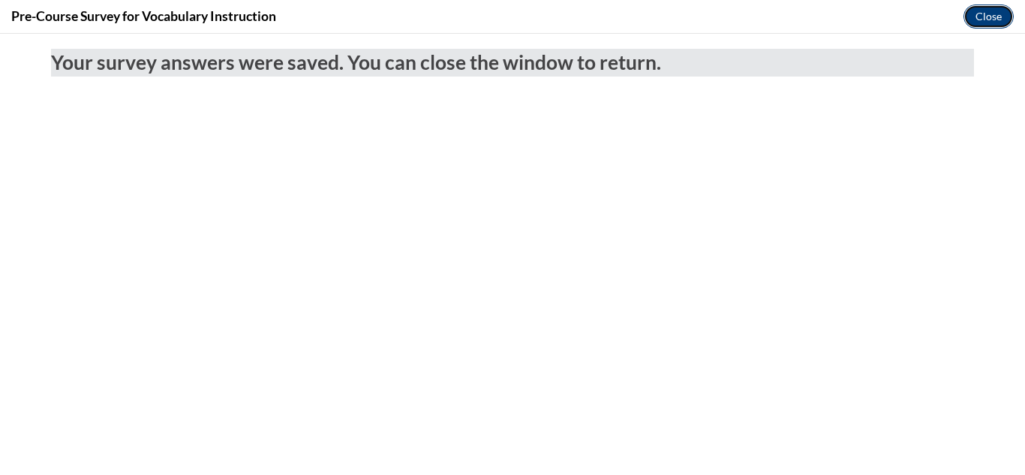
click at [987, 20] on button "Close" at bounding box center [988, 17] width 50 height 24
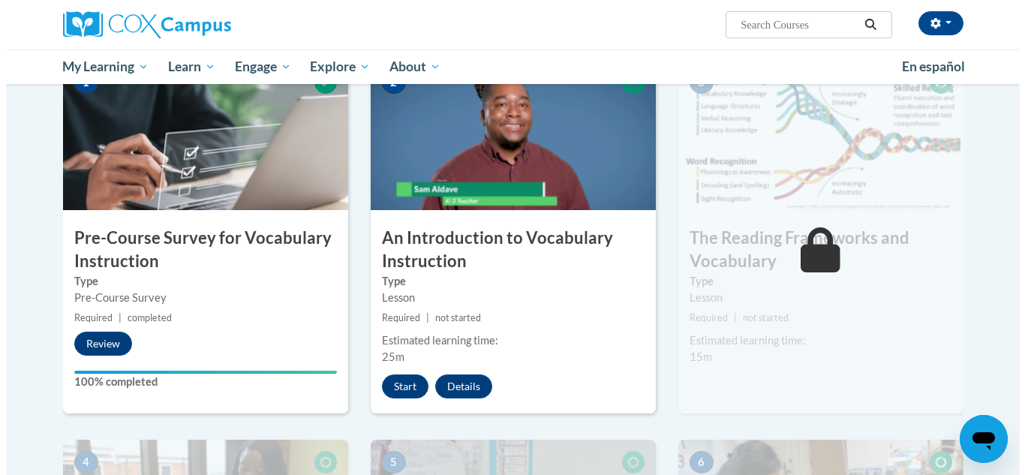
scroll to position [332, 0]
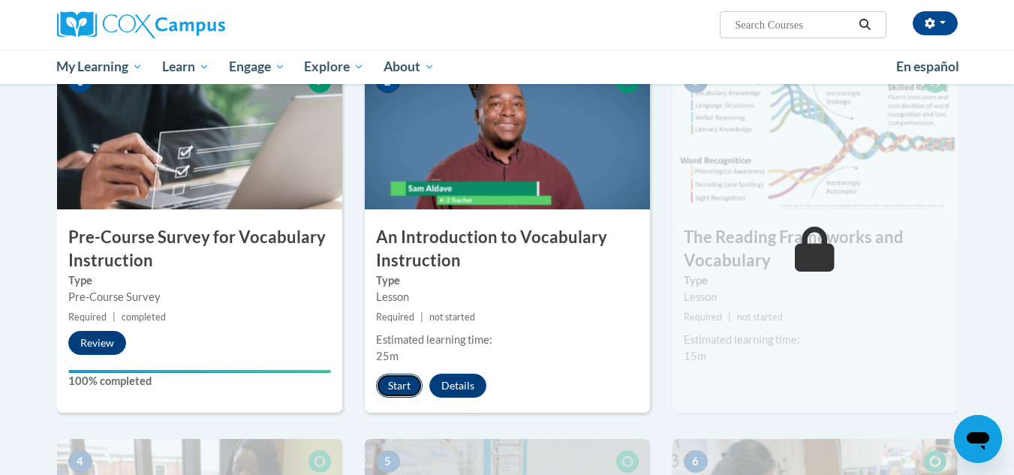
click at [386, 389] on button "Start" at bounding box center [399, 386] width 47 height 24
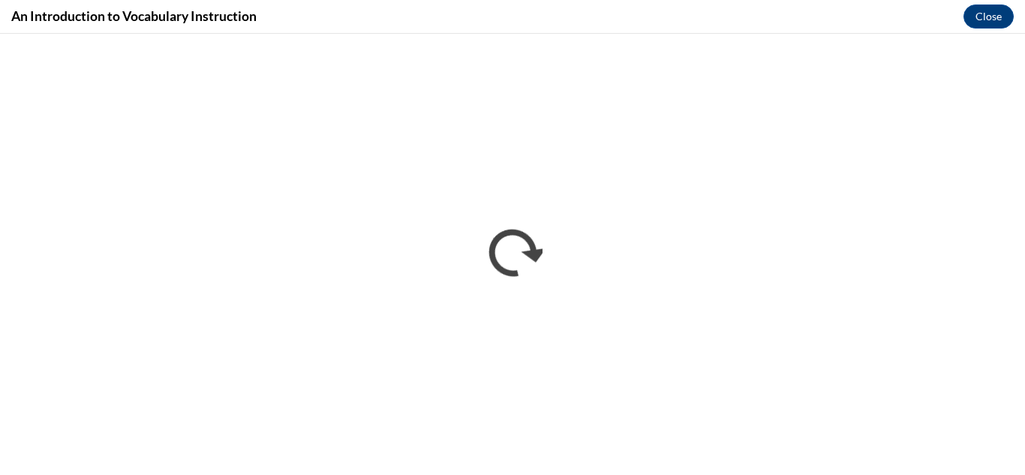
scroll to position [0, 0]
